Goal: Task Accomplishment & Management: Manage account settings

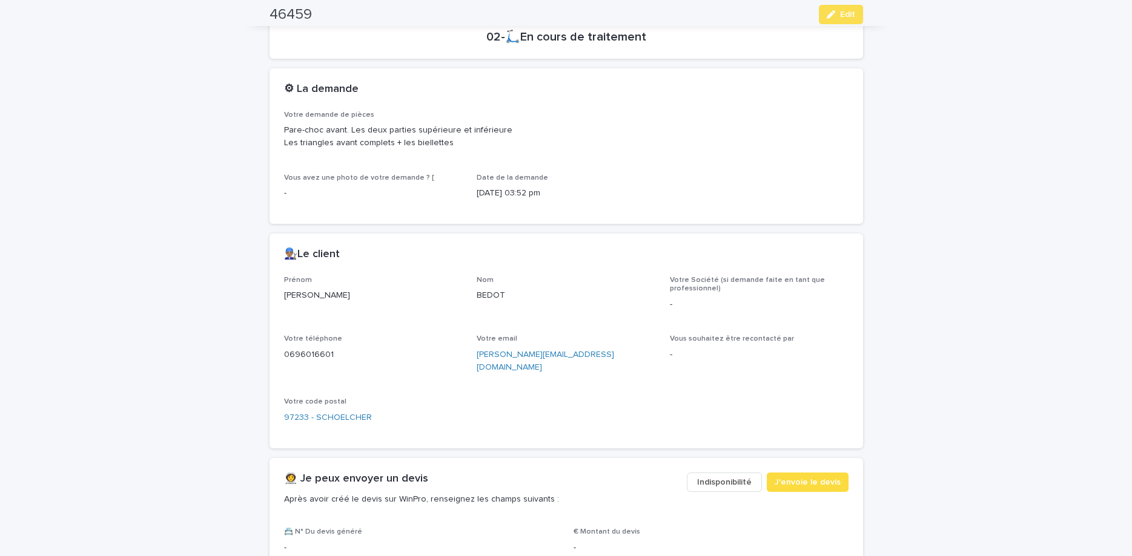
scroll to position [305, 0]
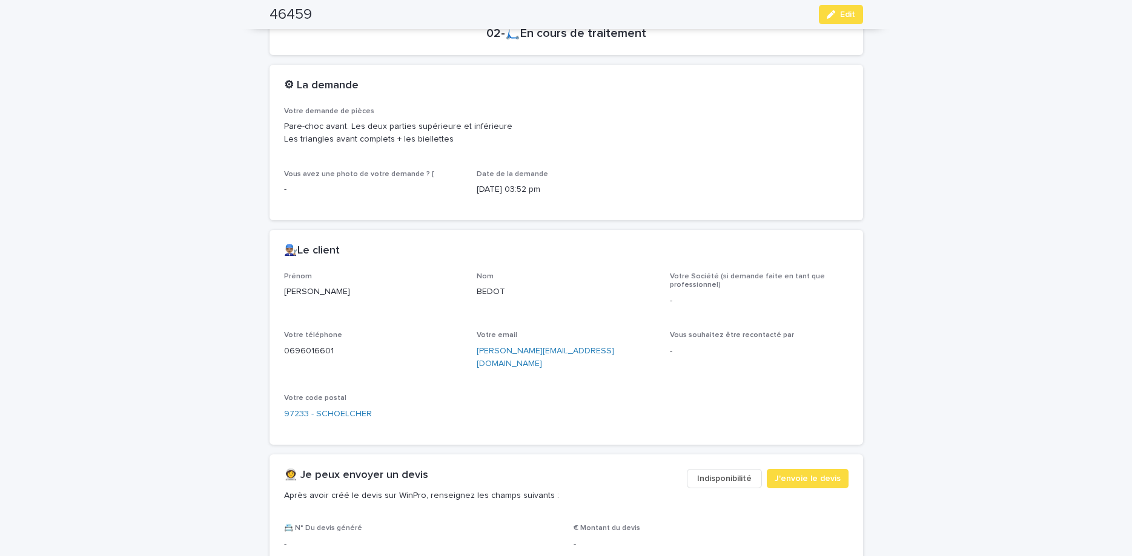
click at [293, 349] on p "0696016601" at bounding box center [373, 351] width 179 height 13
copy p "0696016601"
click at [841, 20] on button "Edit" at bounding box center [841, 14] width 44 height 19
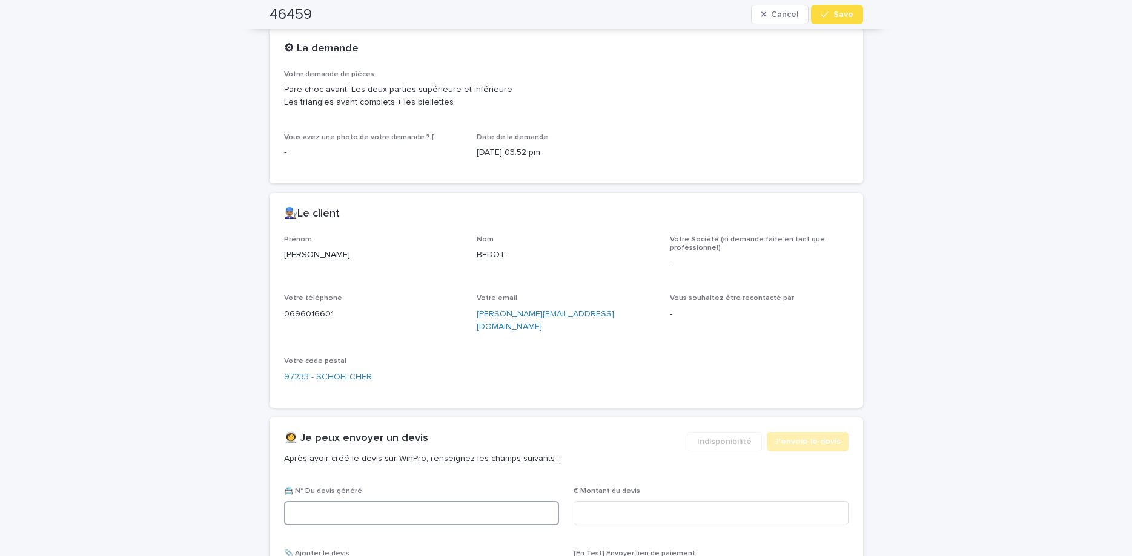
click at [424, 508] on input at bounding box center [421, 513] width 275 height 24
paste input "********"
type input "********"
click at [756, 503] on input at bounding box center [710, 513] width 275 height 24
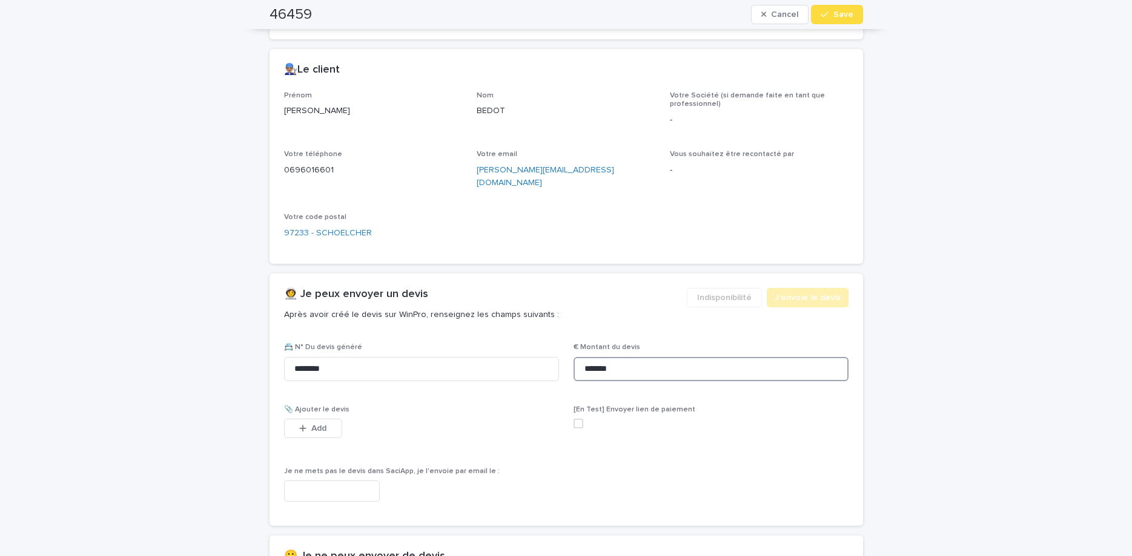
scroll to position [495, 0]
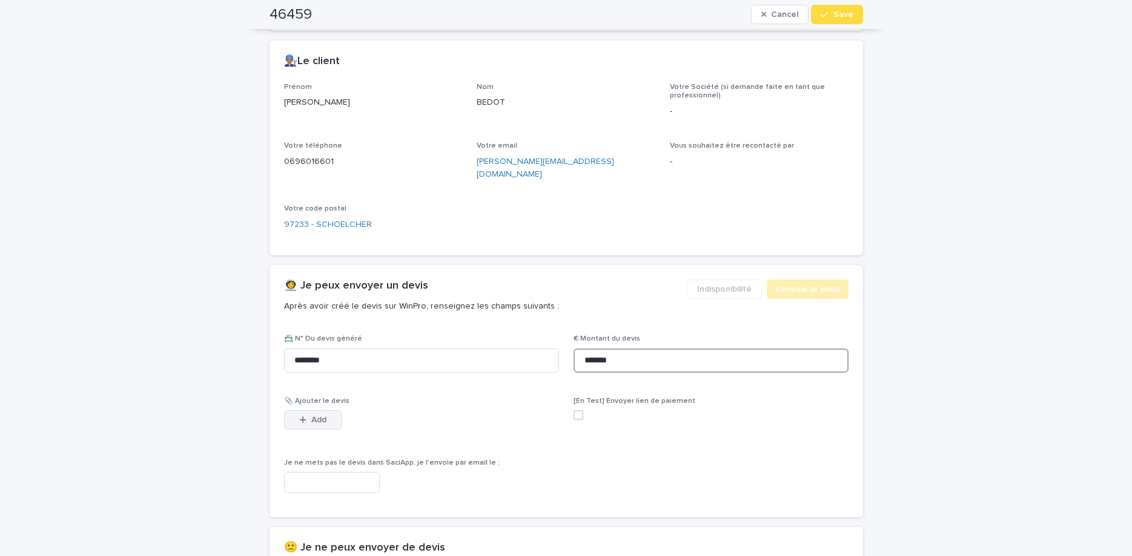
type input "*******"
click at [319, 416] on span "Add" at bounding box center [318, 420] width 15 height 8
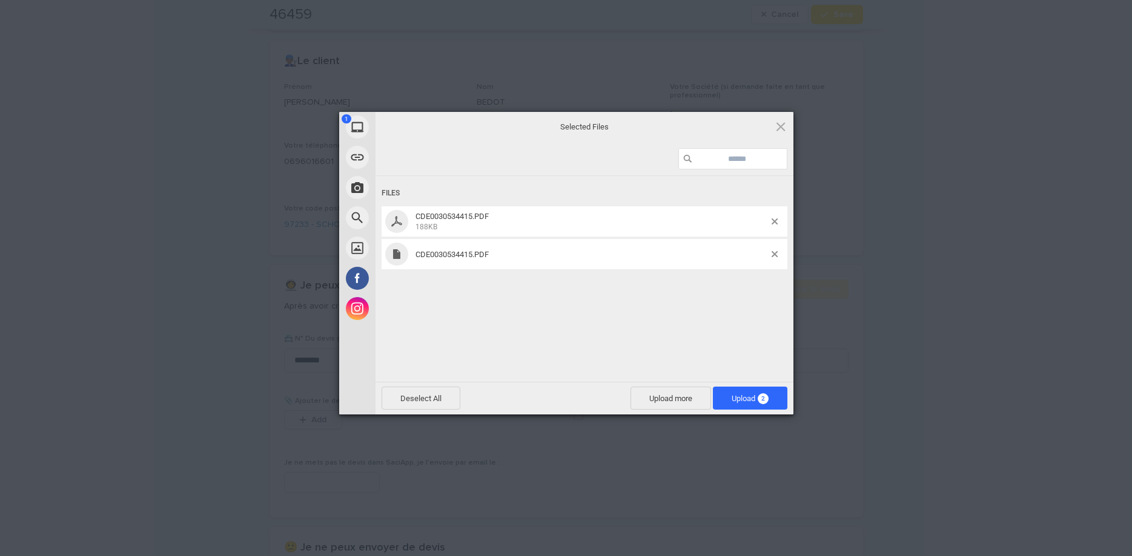
drag, startPoint x: 633, startPoint y: 288, endPoint x: 712, endPoint y: 280, distance: 79.7
click at [669, 298] on div "Files CDE0030534415.PDF 188KB CDE0030534415.PDF" at bounding box center [584, 277] width 418 height 203
click at [775, 256] on span at bounding box center [774, 254] width 6 height 6
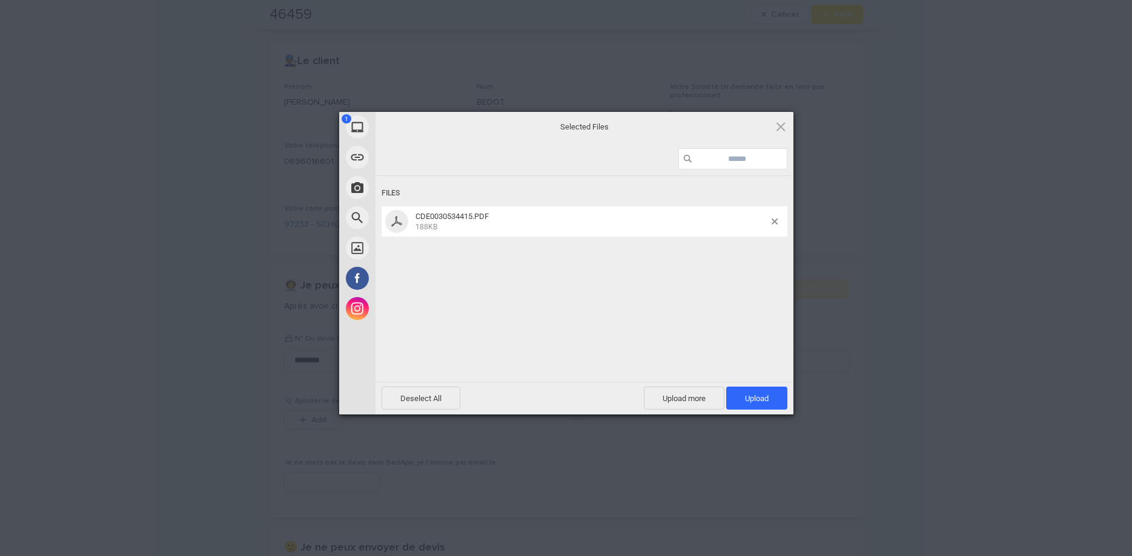
drag, startPoint x: 771, startPoint y: 402, endPoint x: 786, endPoint y: 375, distance: 30.9
click at [774, 397] on span "Upload 1" at bounding box center [756, 398] width 61 height 23
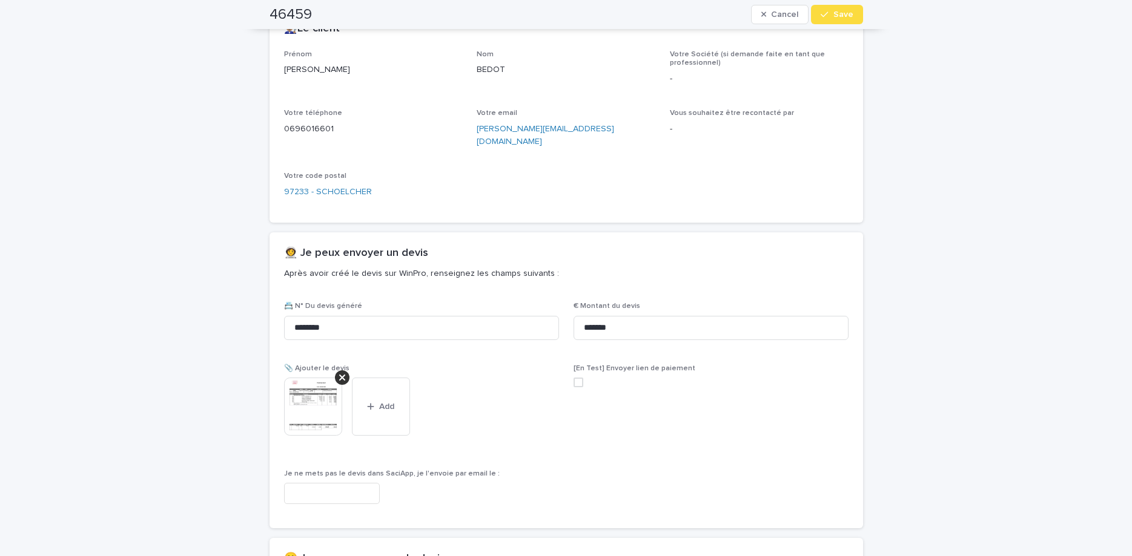
click at [825, 13] on icon "button" at bounding box center [823, 14] width 7 height 8
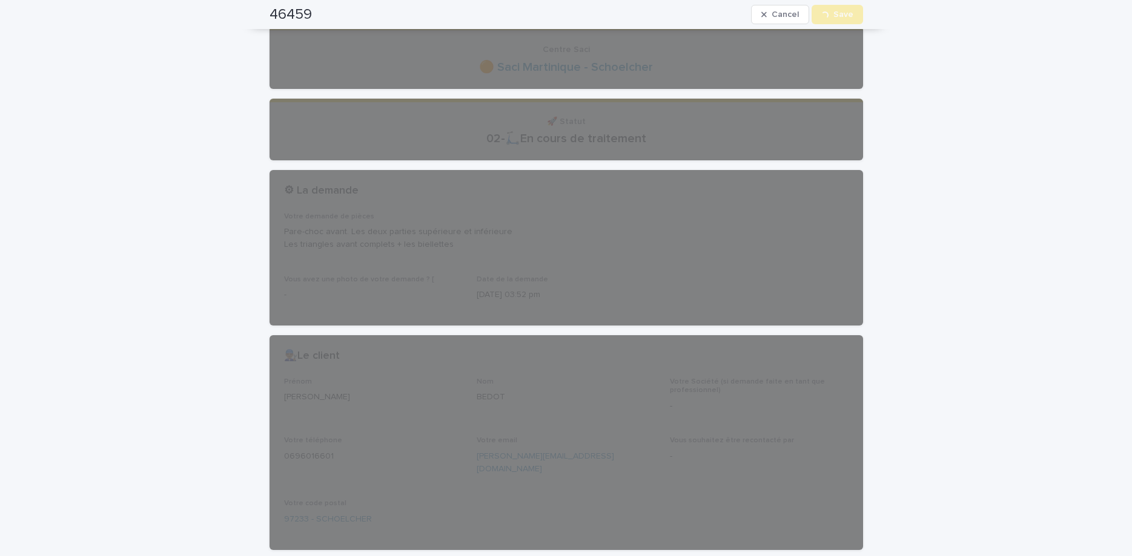
scroll to position [0, 0]
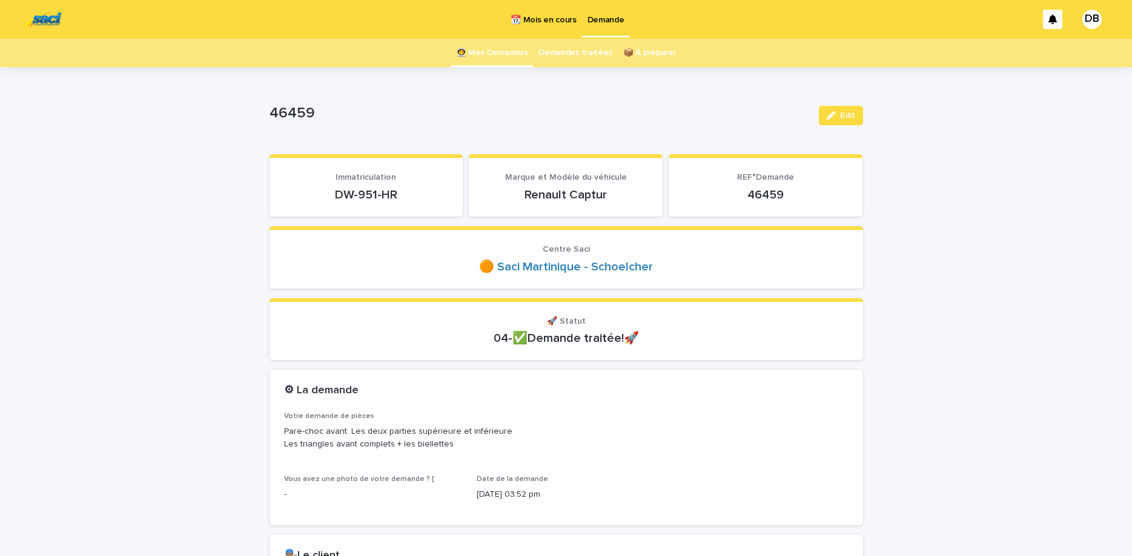
click at [486, 59] on link "👩‍🚀 Mes Demandes" at bounding box center [492, 53] width 72 height 28
